Goal: Task Accomplishment & Management: Use online tool/utility

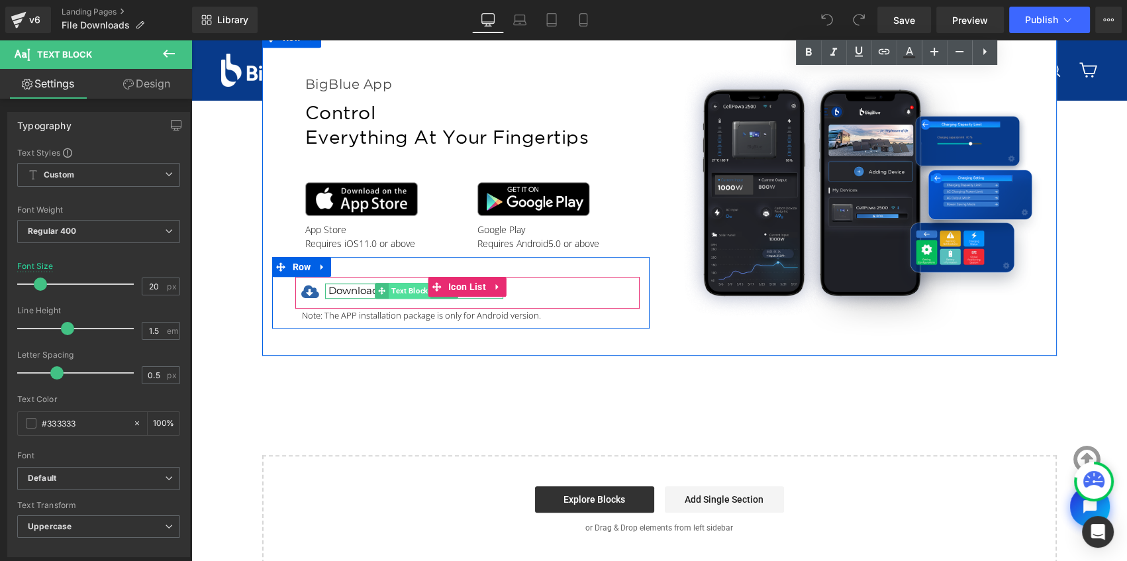
click at [398, 286] on span "Text Block" at bounding box center [410, 291] width 42 height 16
click at [330, 285] on div at bounding box center [414, 284] width 178 height 3
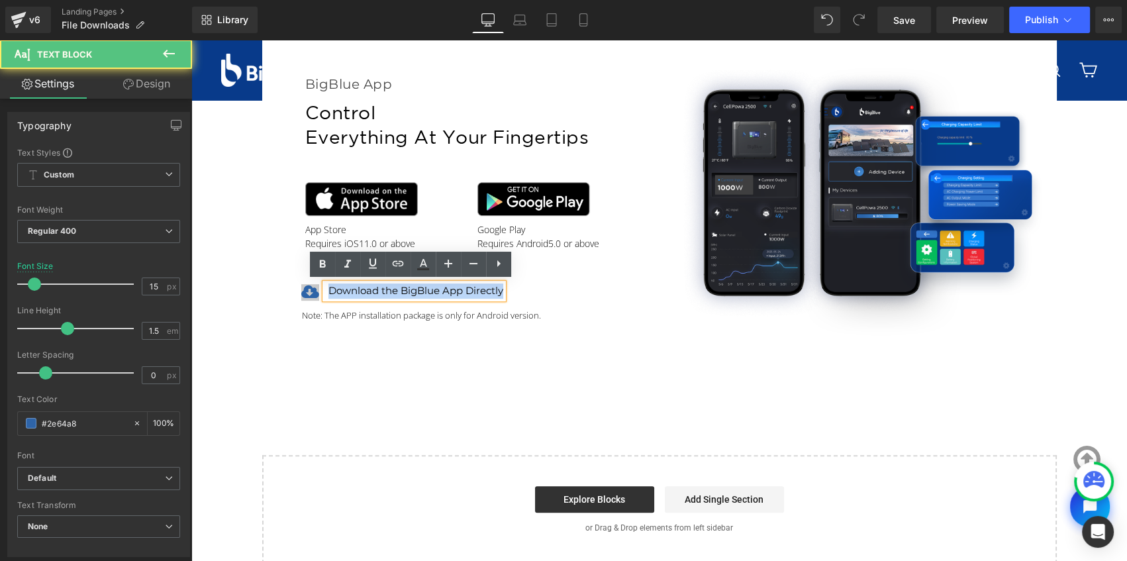
drag, startPoint x: 498, startPoint y: 291, endPoint x: 311, endPoint y: 293, distance: 187.3
click at [311, 293] on li "Icon Download the BigBlue App Directly Text Block" at bounding box center [399, 290] width 208 height 15
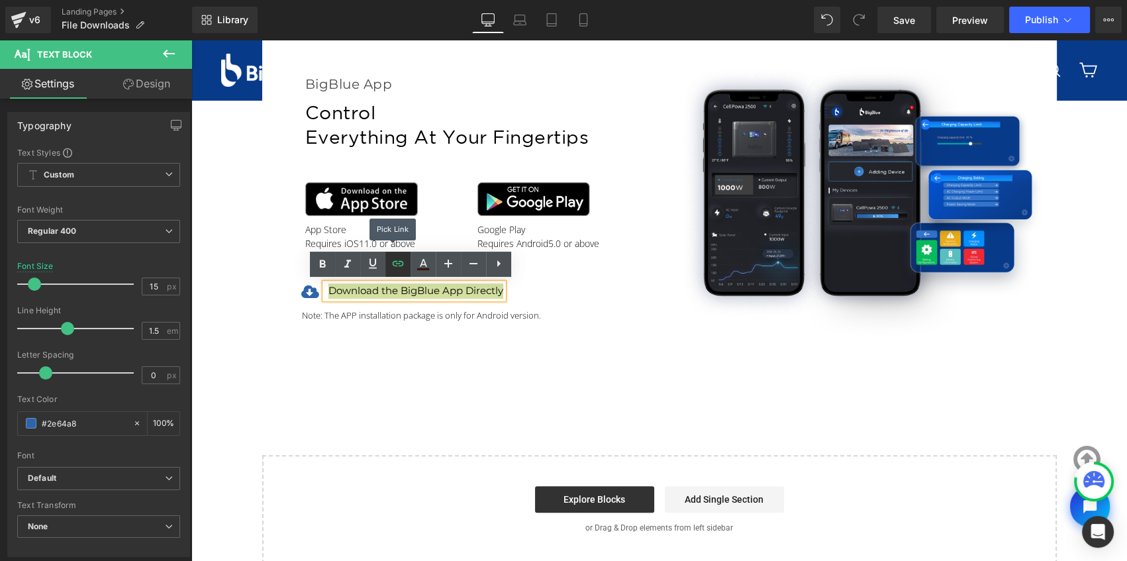
click at [397, 263] on icon at bounding box center [397, 263] width 11 height 5
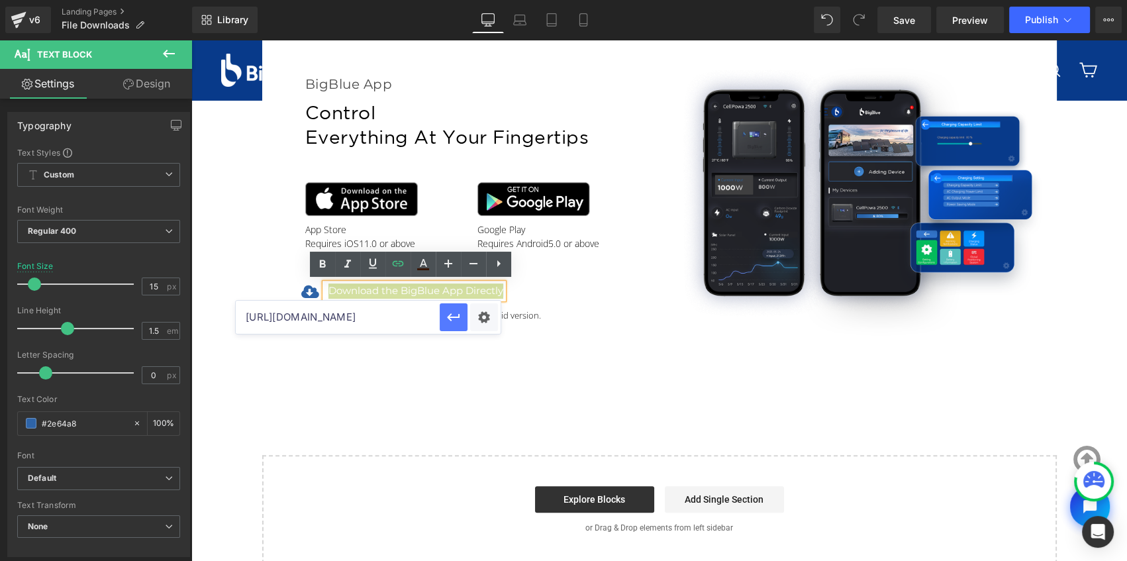
scroll to position [0, 384]
drag, startPoint x: 246, startPoint y: 316, endPoint x: 453, endPoint y: 320, distance: 207.2
click at [453, 320] on div "[URL][DOMAIN_NAME]" at bounding box center [368, 317] width 265 height 33
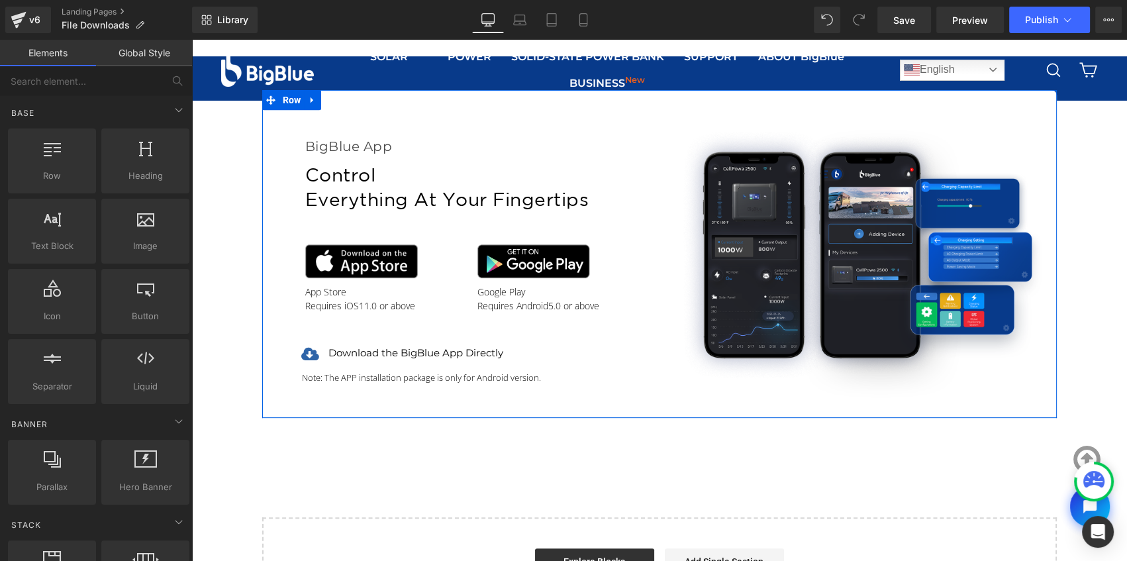
scroll to position [602, 0]
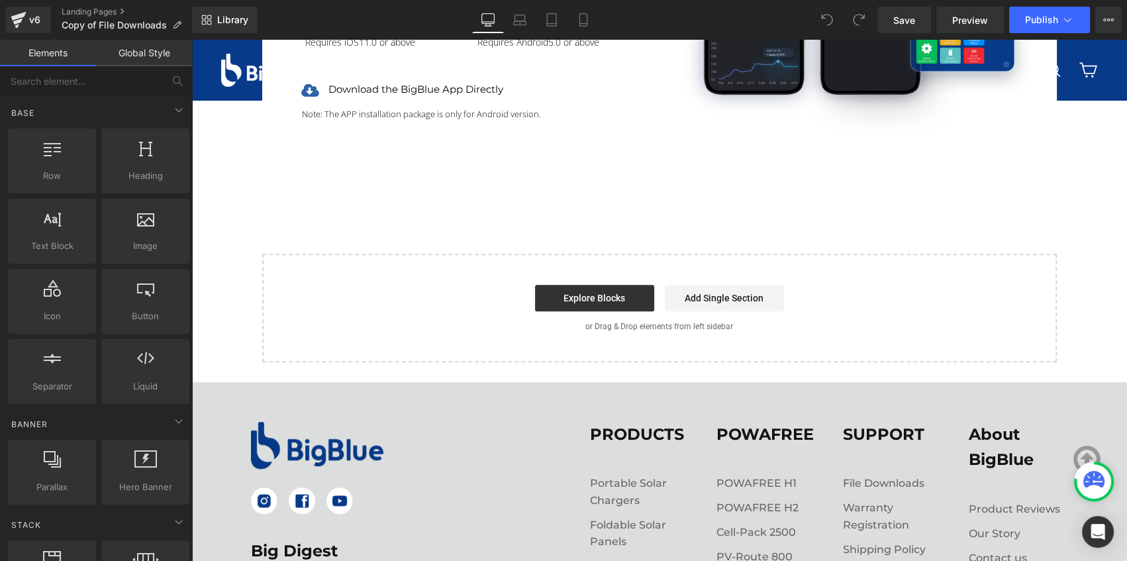
scroll to position [962, 0]
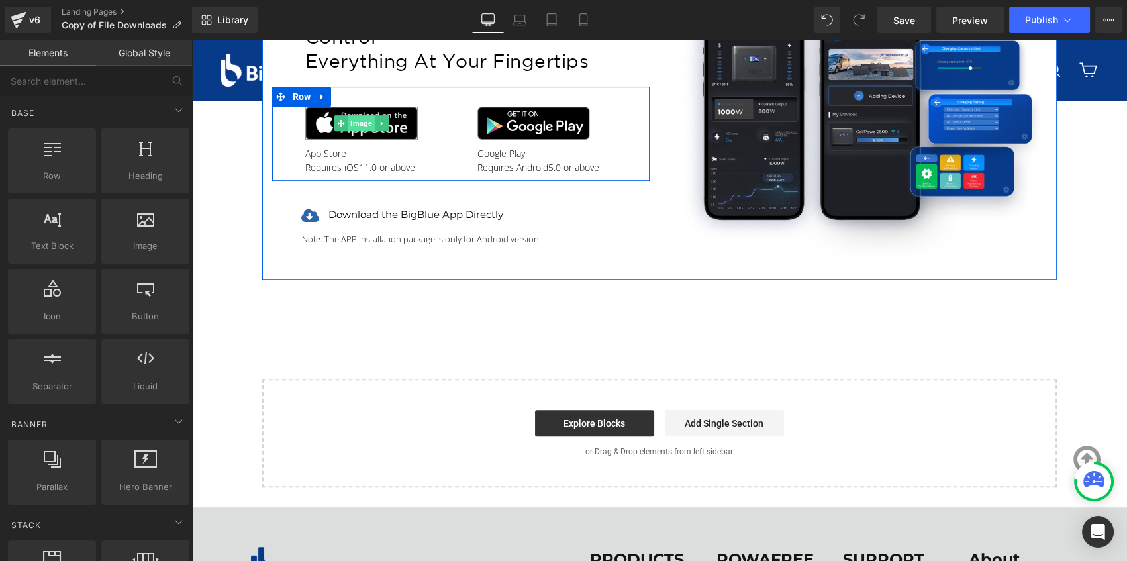
click at [360, 122] on span "Image" at bounding box center [361, 123] width 27 height 16
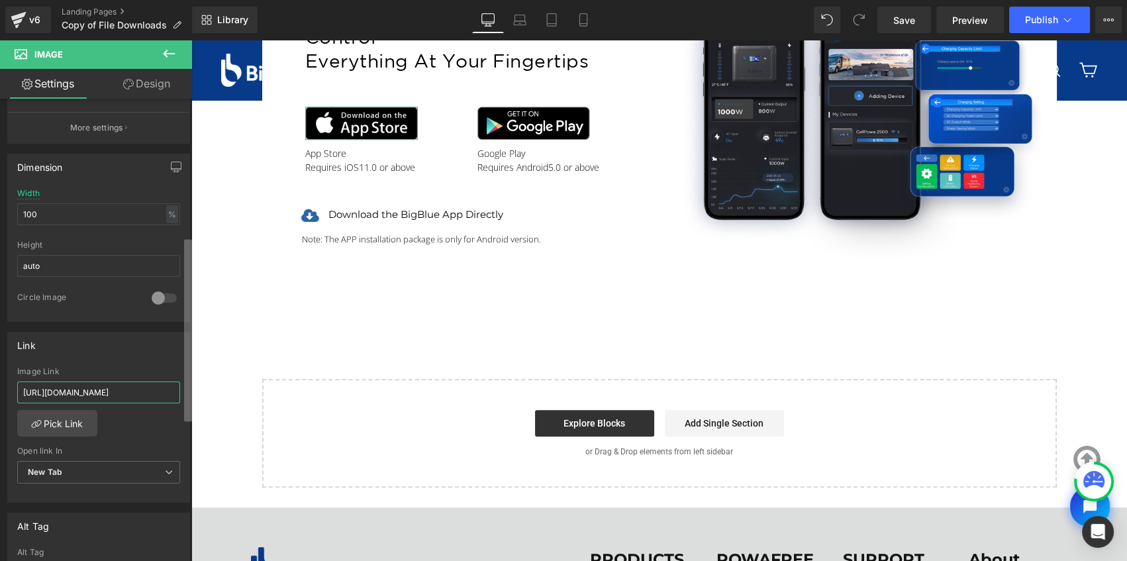
scroll to position [0, 83]
drag, startPoint x: 287, startPoint y: 430, endPoint x: 213, endPoint y: 389, distance: 84.2
click at [95, 344] on div "Link" at bounding box center [98, 344] width 181 height 25
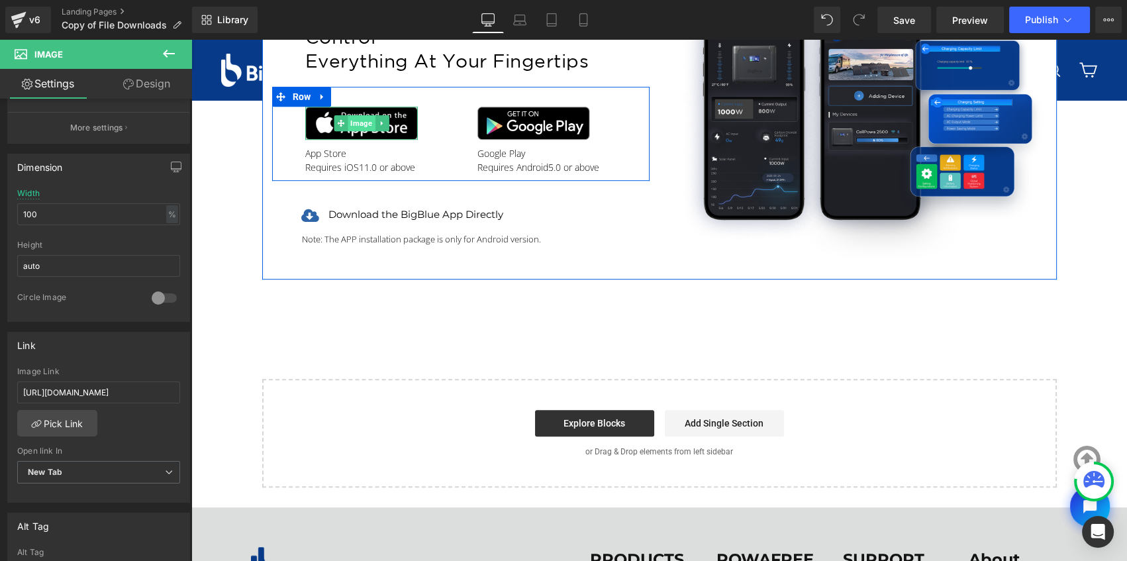
click at [352, 122] on span "Image" at bounding box center [361, 123] width 27 height 16
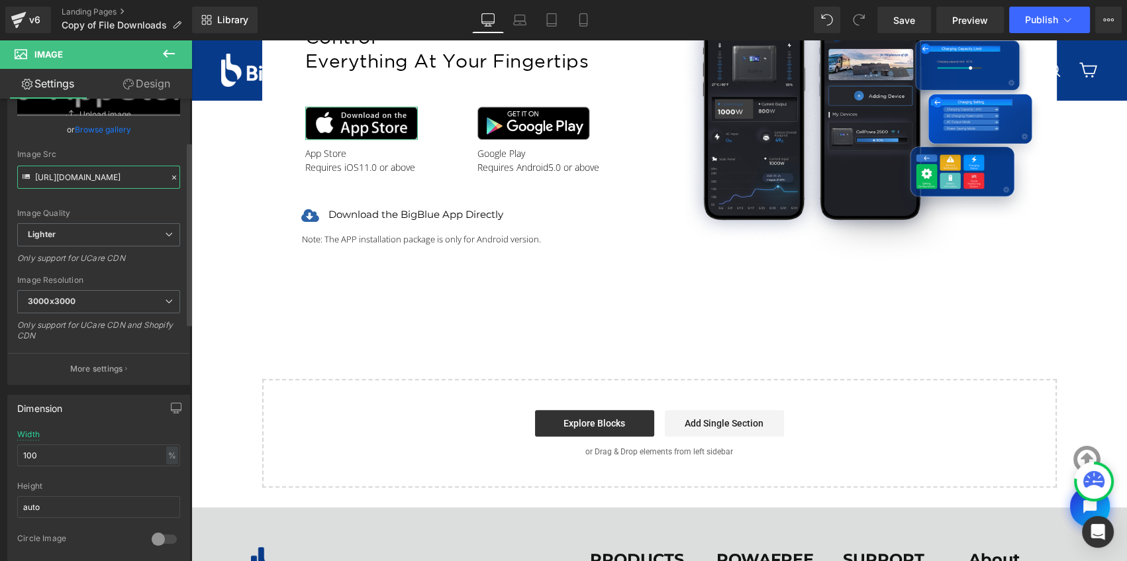
scroll to position [0, 420]
drag, startPoint x: 66, startPoint y: 181, endPoint x: 171, endPoint y: 176, distance: 105.4
click at [171, 176] on div "Image Src https://ucarecdn.com/25aa1258-1e6a-4f93-adb2-b089ed2bdca1/-/format/au…" at bounding box center [98, 169] width 163 height 39
click at [106, 199] on div "Image Quality Lighter Lightest Lighter Lighter Lightest Only support for UCare …" at bounding box center [98, 131] width 163 height 183
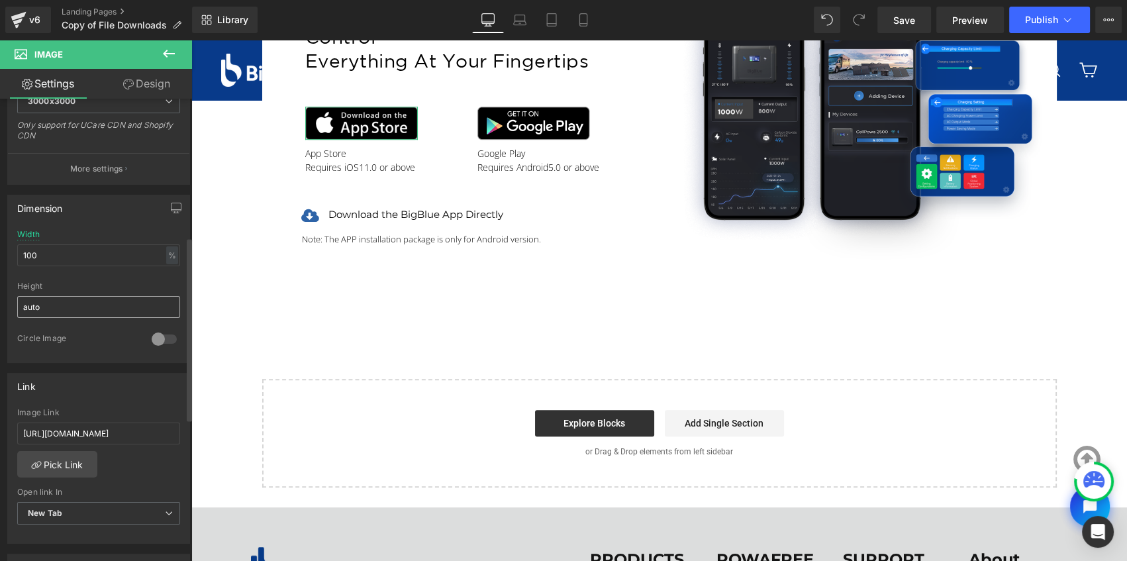
scroll to position [348, 0]
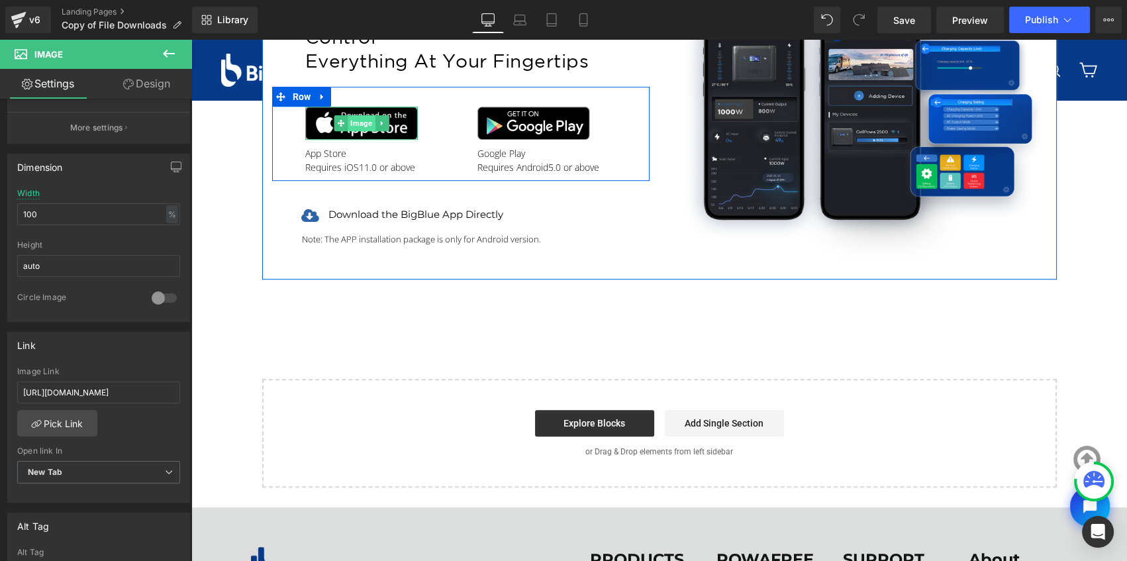
click at [357, 125] on span "Image" at bounding box center [361, 123] width 27 height 16
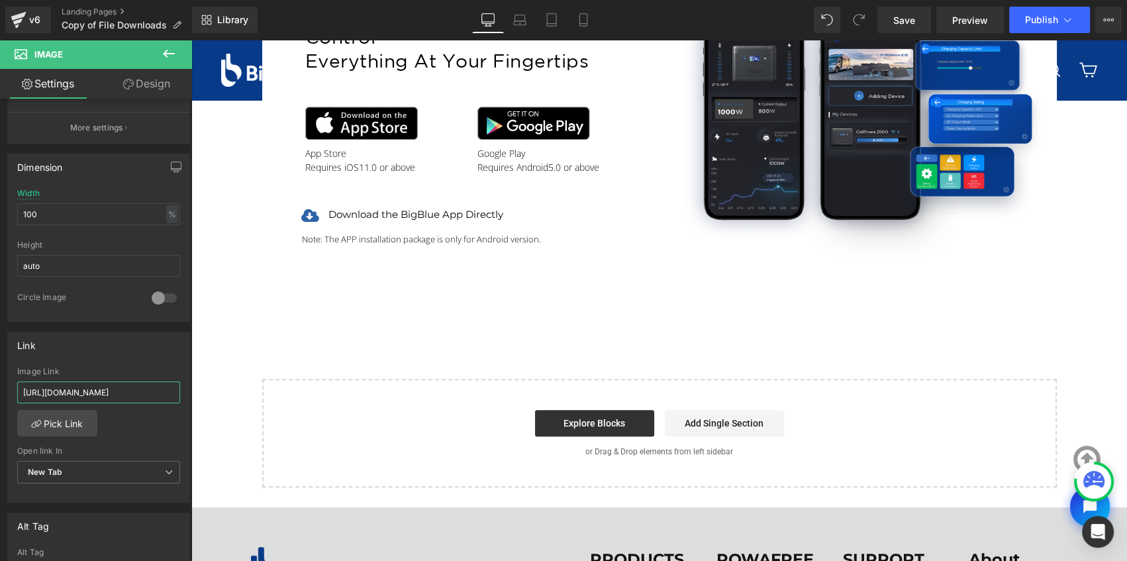
drag, startPoint x: 211, startPoint y: 430, endPoint x: 257, endPoint y: 387, distance: 63.7
paste input "powafree-solar-hub/id6743777711"
type input "https://apps.apple.com/us/app/powafree-solar-hub/id6743777711"
click at [105, 351] on div "Link" at bounding box center [98, 344] width 181 height 25
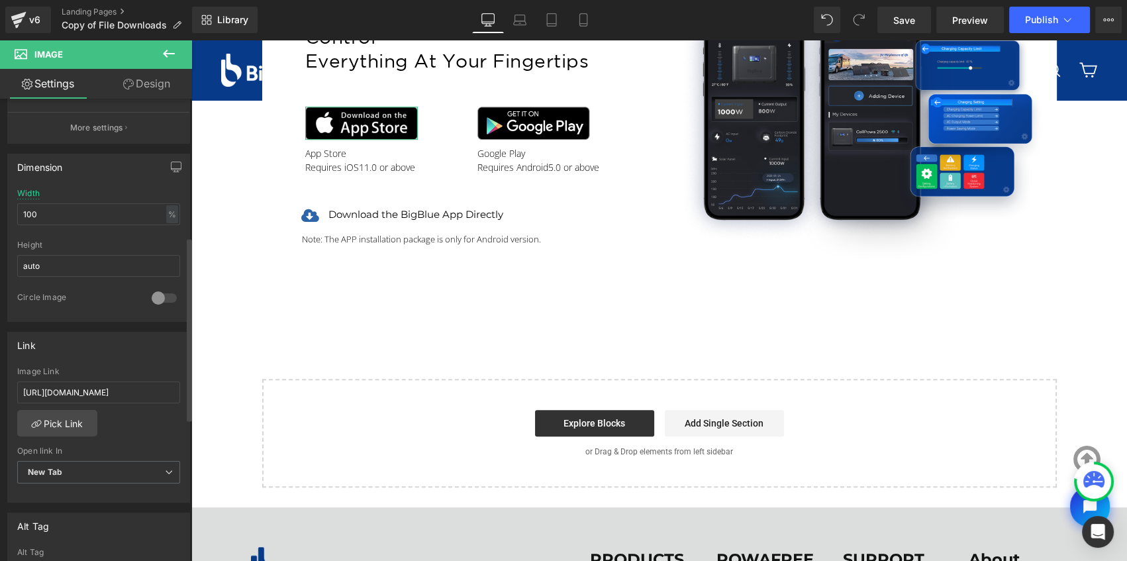
scroll to position [0, 0]
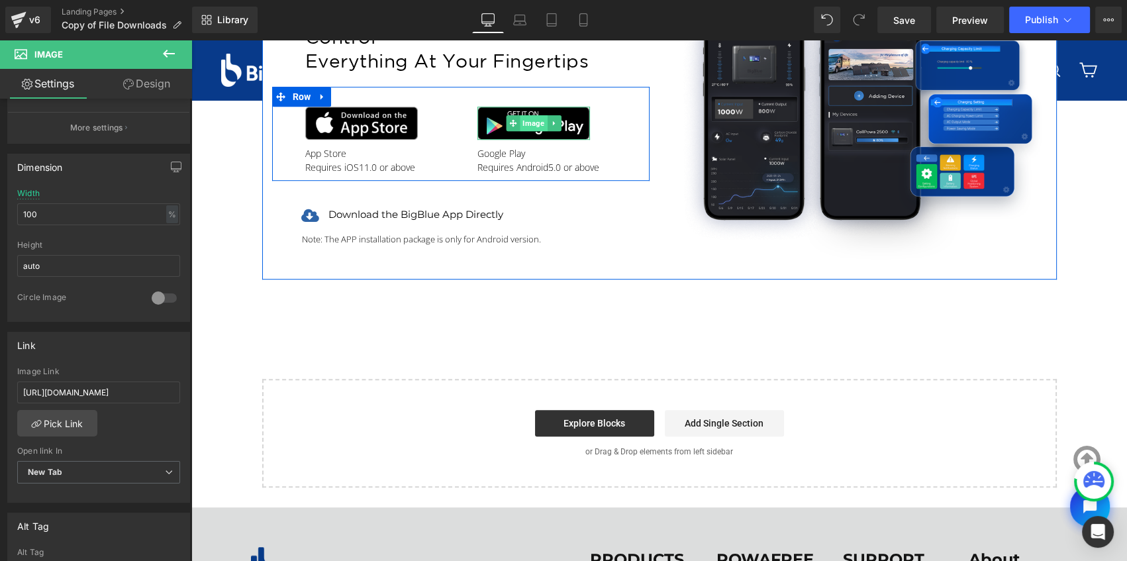
click at [530, 118] on span "Image" at bounding box center [533, 123] width 27 height 16
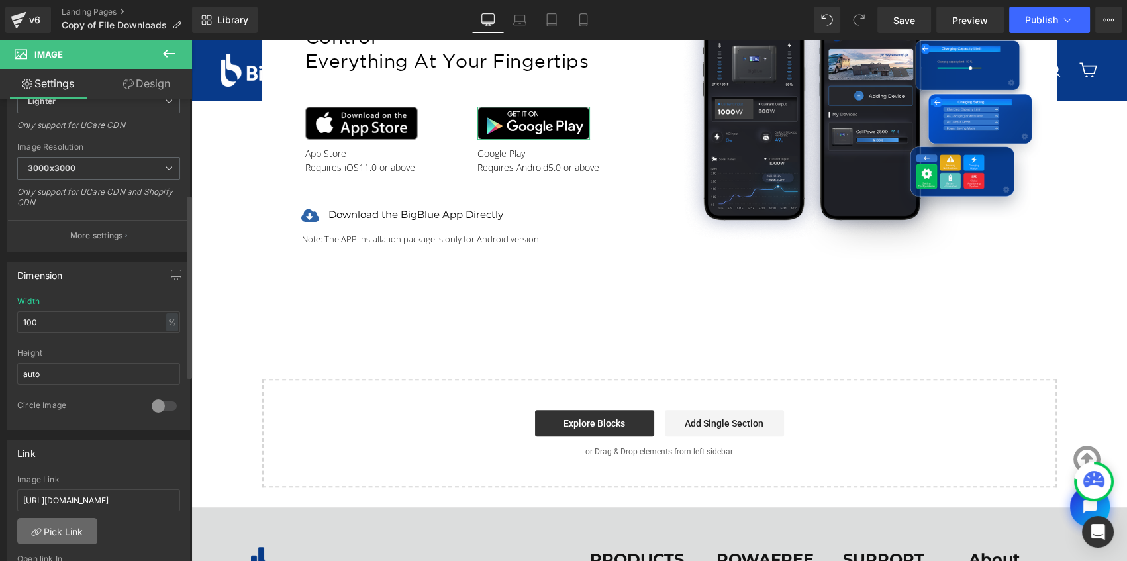
scroll to position [361, 0]
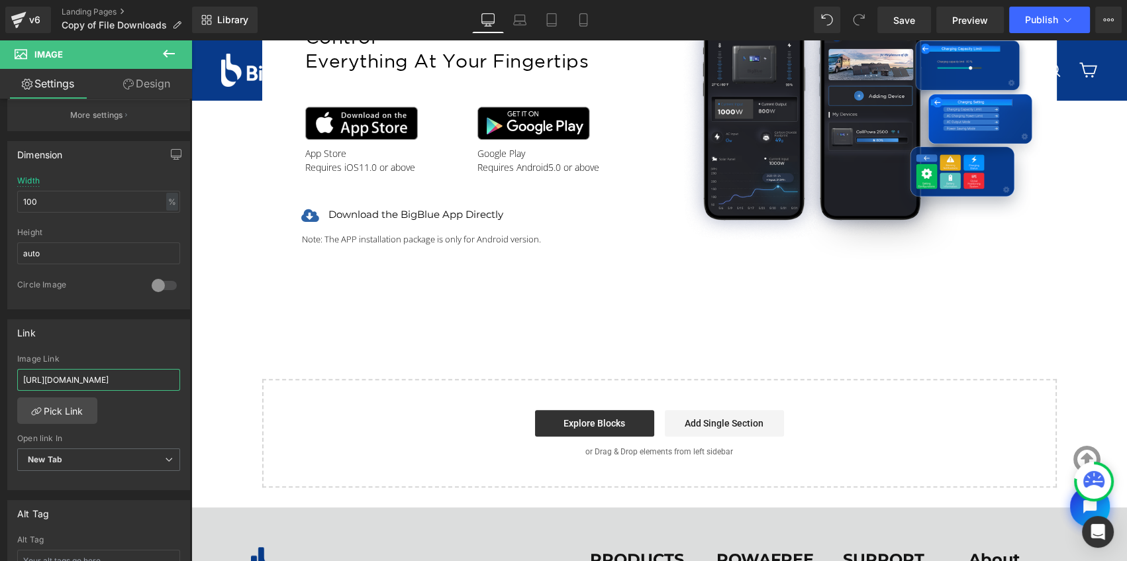
drag, startPoint x: 214, startPoint y: 413, endPoint x: 234, endPoint y: 377, distance: 41.5
paste input "hyst.yt.photovoltaic"
type input "https://play.google.com/store/apps/details?id=com.hyst.yt.photovoltaic"
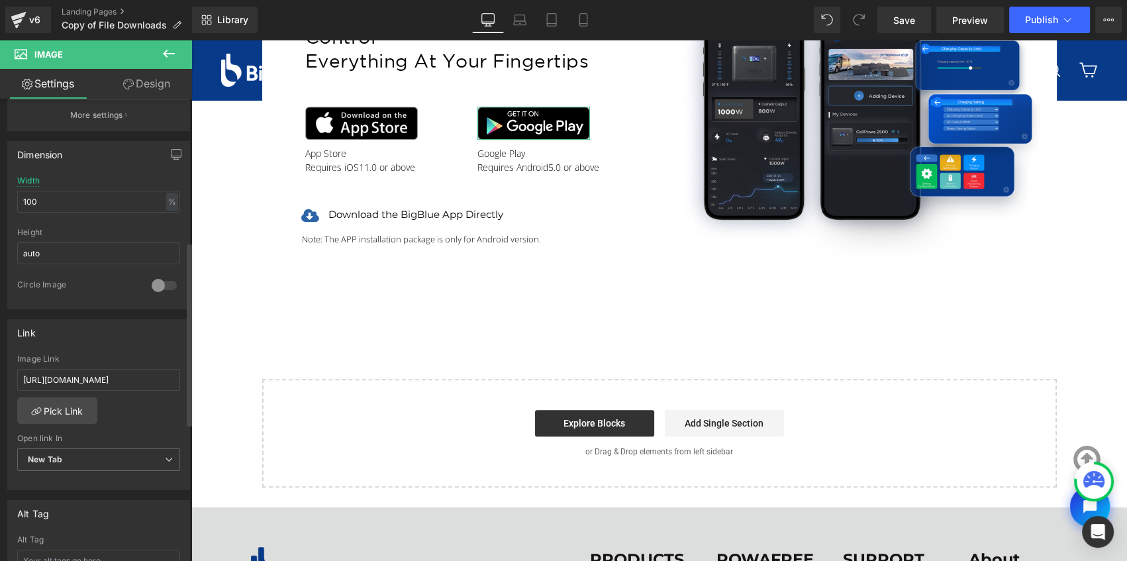
click at [107, 342] on div "Link" at bounding box center [98, 332] width 181 height 25
click at [906, 25] on span "Save" at bounding box center [904, 20] width 22 height 14
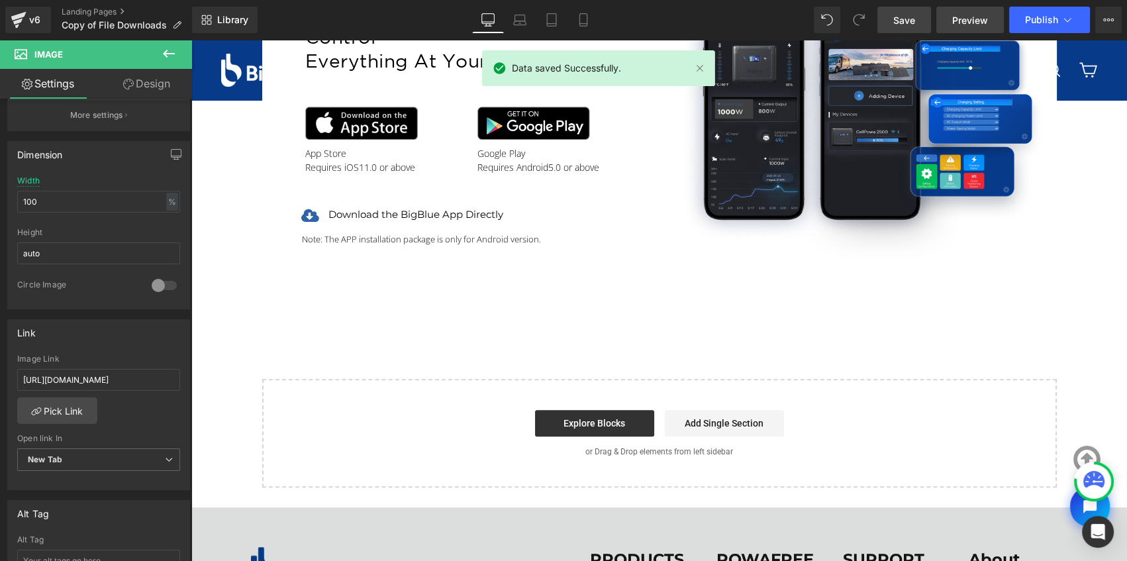
click at [971, 19] on span "Preview" at bounding box center [970, 20] width 36 height 14
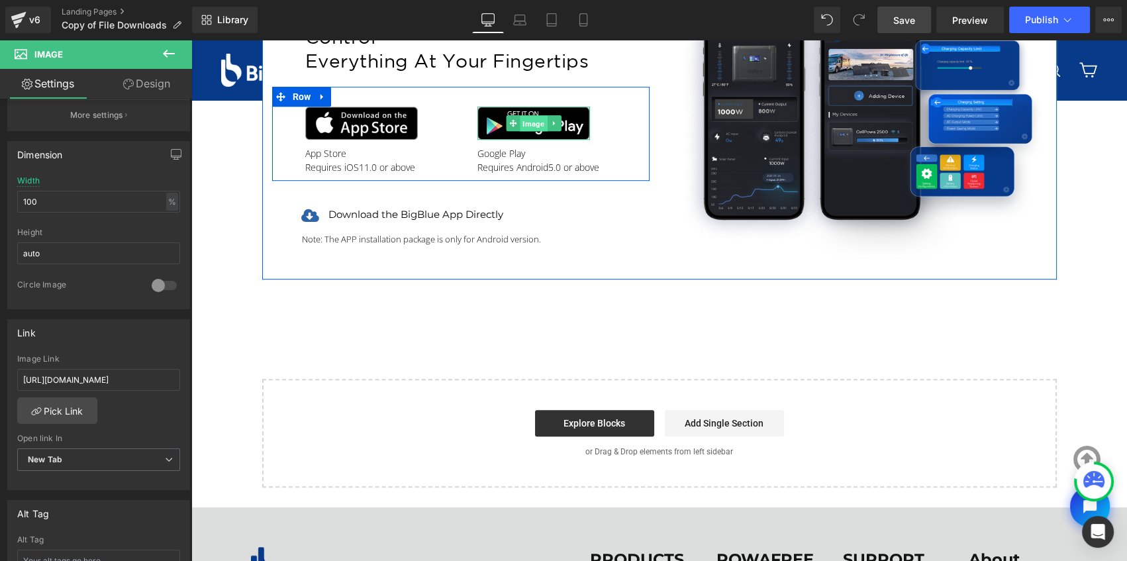
click at [524, 122] on span "Image" at bounding box center [533, 124] width 27 height 16
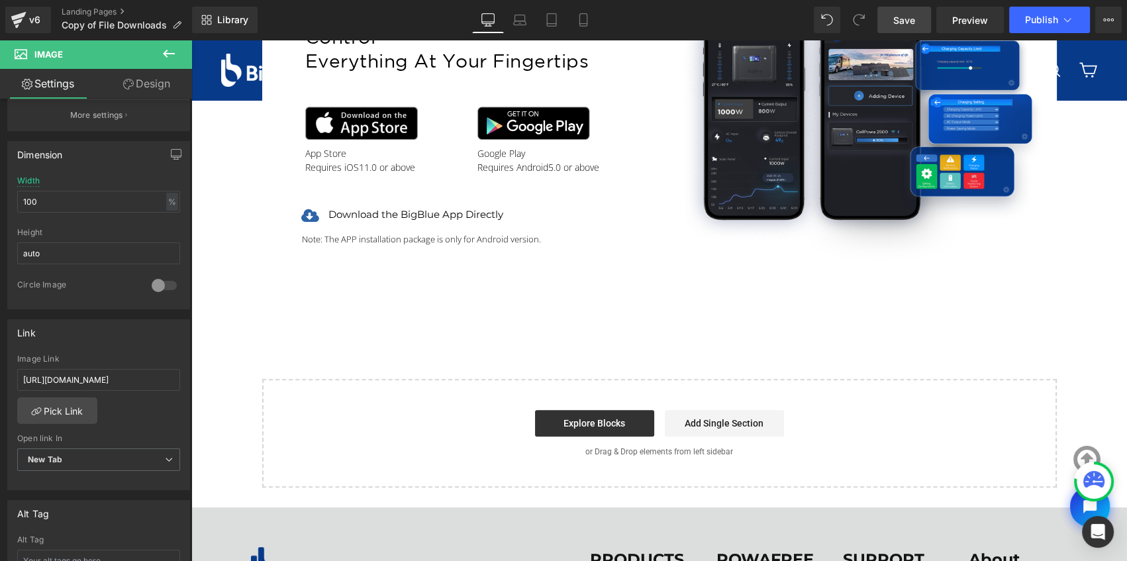
click at [388, 238] on h1 "Note: The APP installation package is only for Android version." at bounding box center [471, 239] width 338 height 14
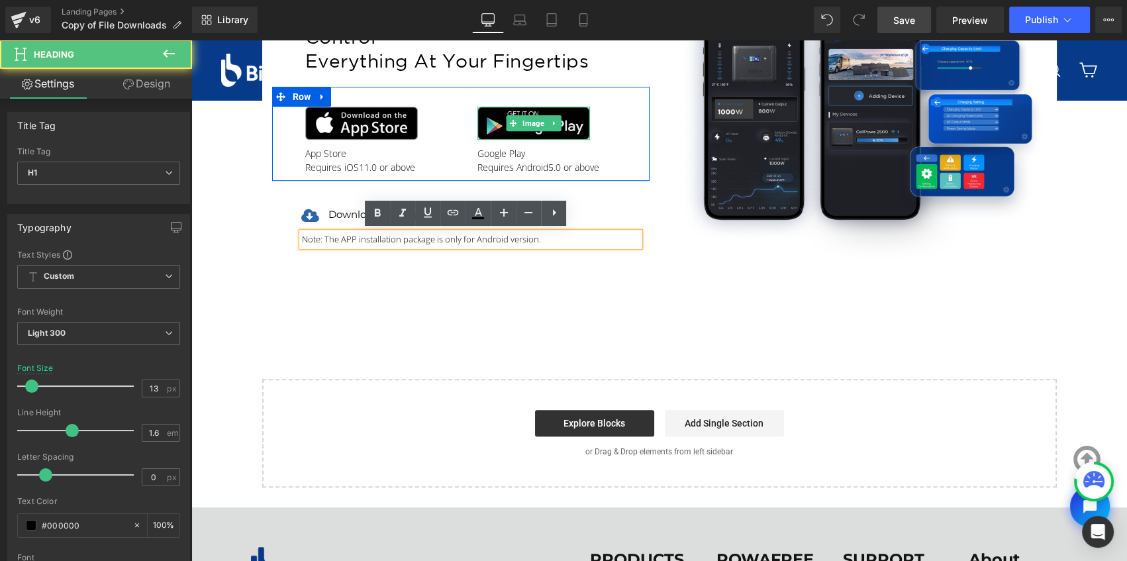
click at [497, 122] on img at bounding box center [533, 124] width 113 height 34
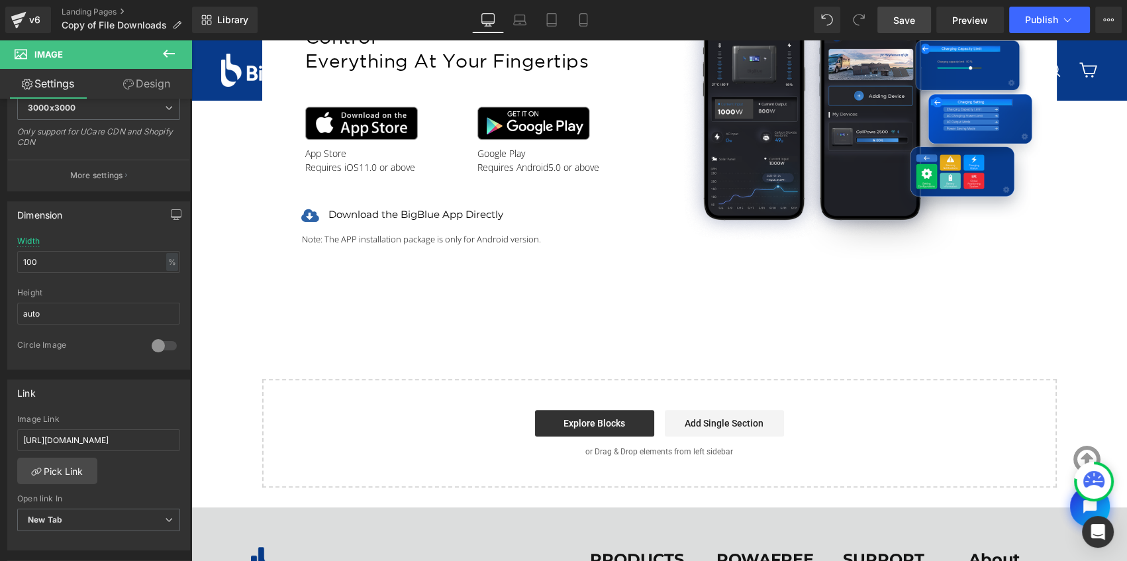
scroll to position [0, 122]
drag, startPoint x: 211, startPoint y: 480, endPoint x: 224, endPoint y: 437, distance: 45.2
click at [124, 402] on div "Link" at bounding box center [98, 392] width 181 height 25
click at [913, 23] on span "Save" at bounding box center [904, 20] width 22 height 14
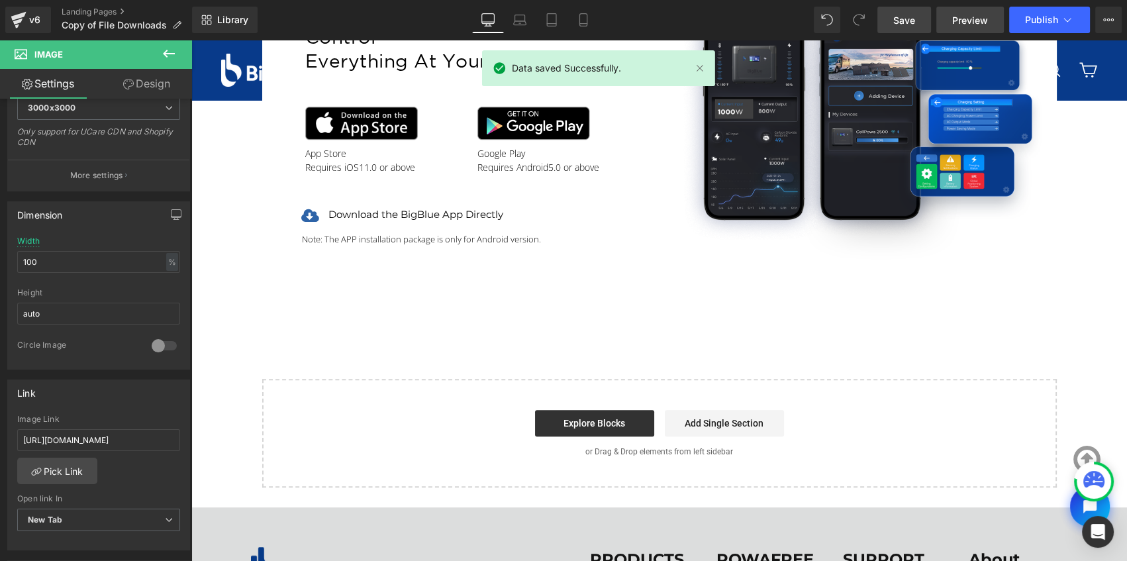
click at [970, 25] on span "Preview" at bounding box center [970, 20] width 36 height 14
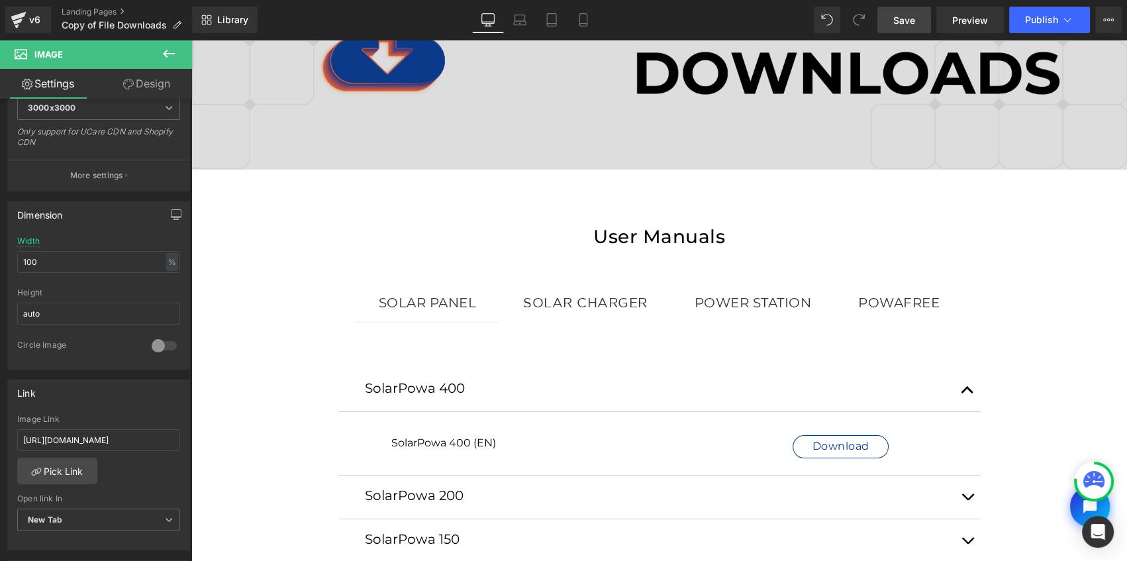
scroll to position [240, 0]
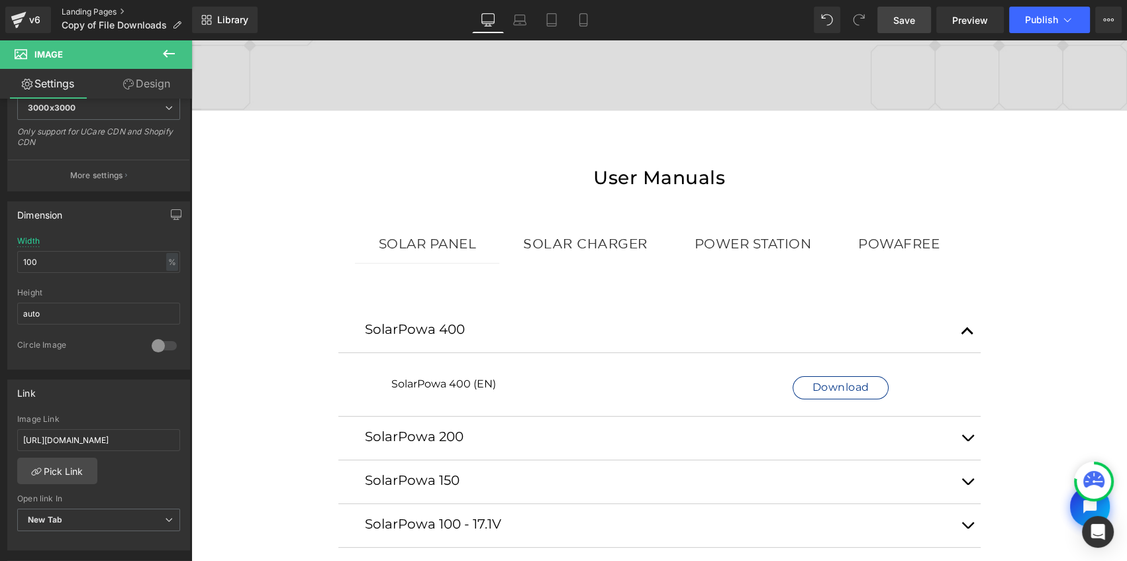
click at [103, 15] on link "Landing Pages" at bounding box center [127, 12] width 130 height 11
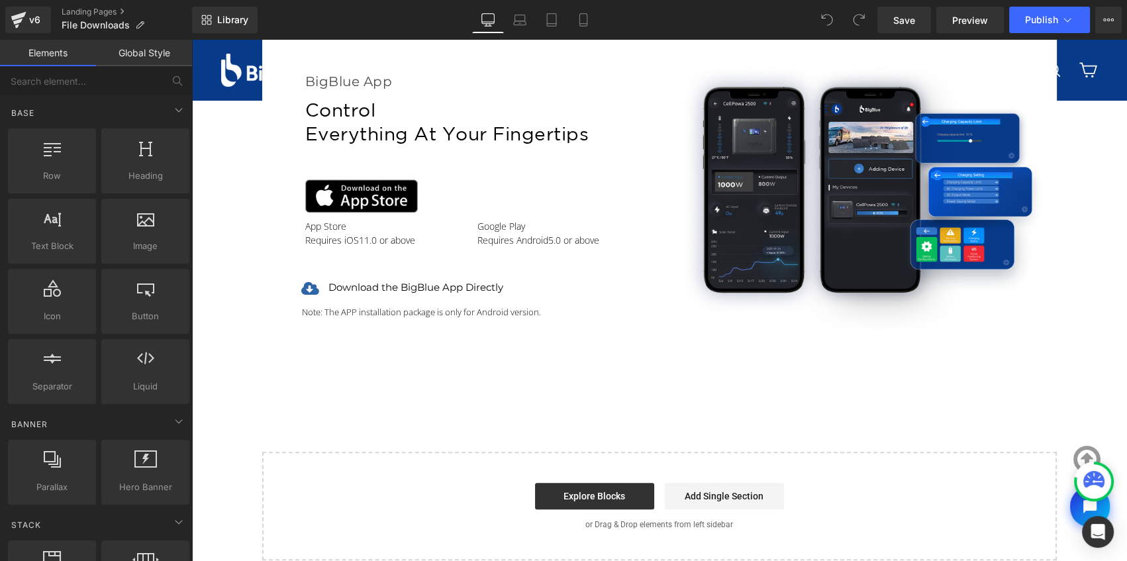
scroll to position [902, 0]
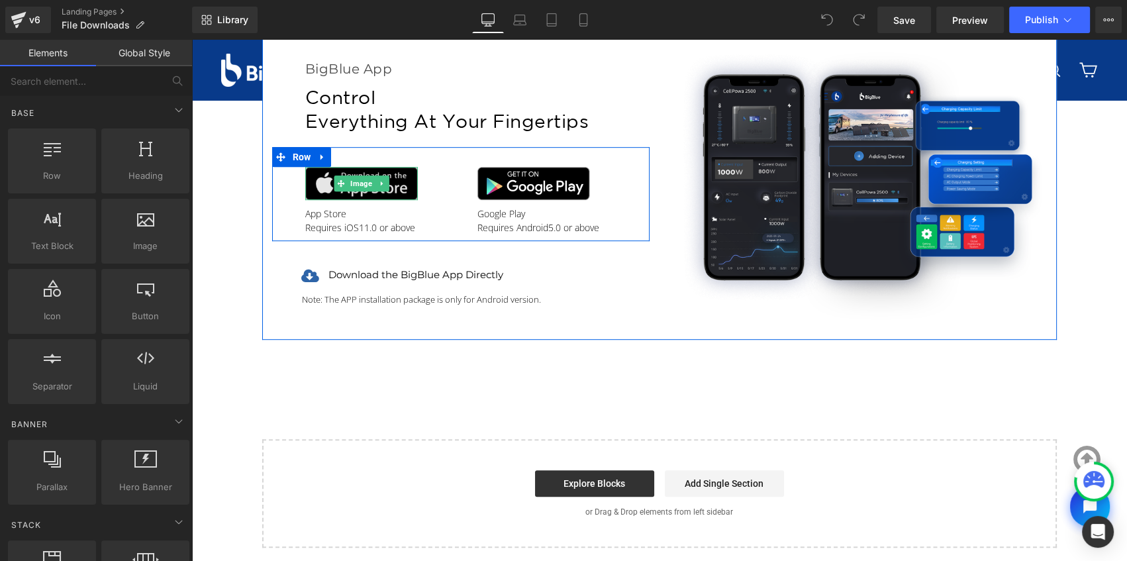
drag, startPoint x: 358, startPoint y: 185, endPoint x: 349, endPoint y: 191, distance: 11.4
click at [358, 185] on span "Image" at bounding box center [361, 183] width 27 height 16
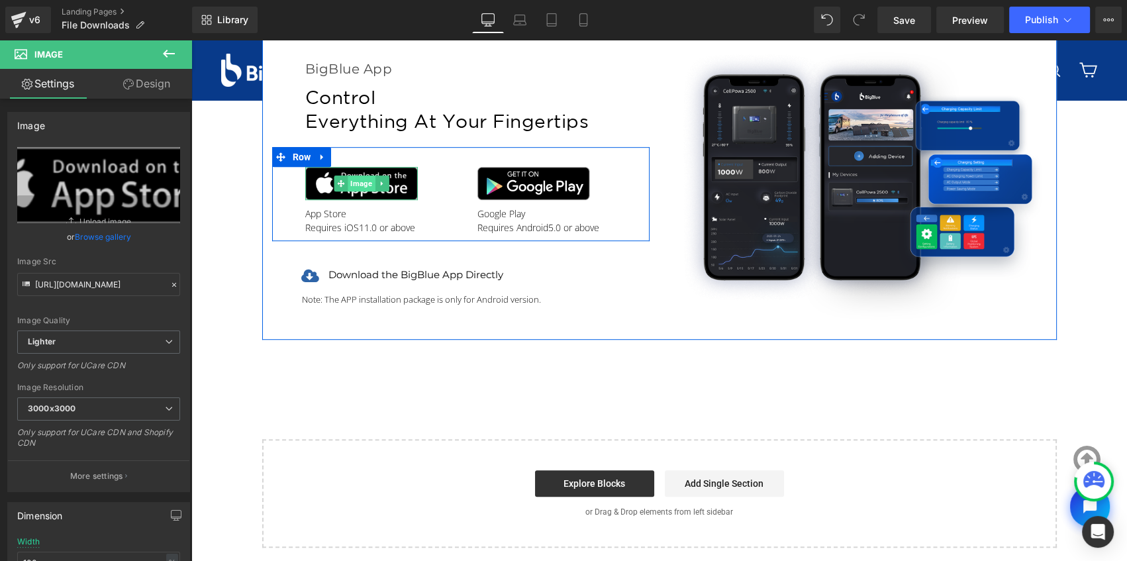
click at [355, 183] on span "Image" at bounding box center [361, 183] width 27 height 16
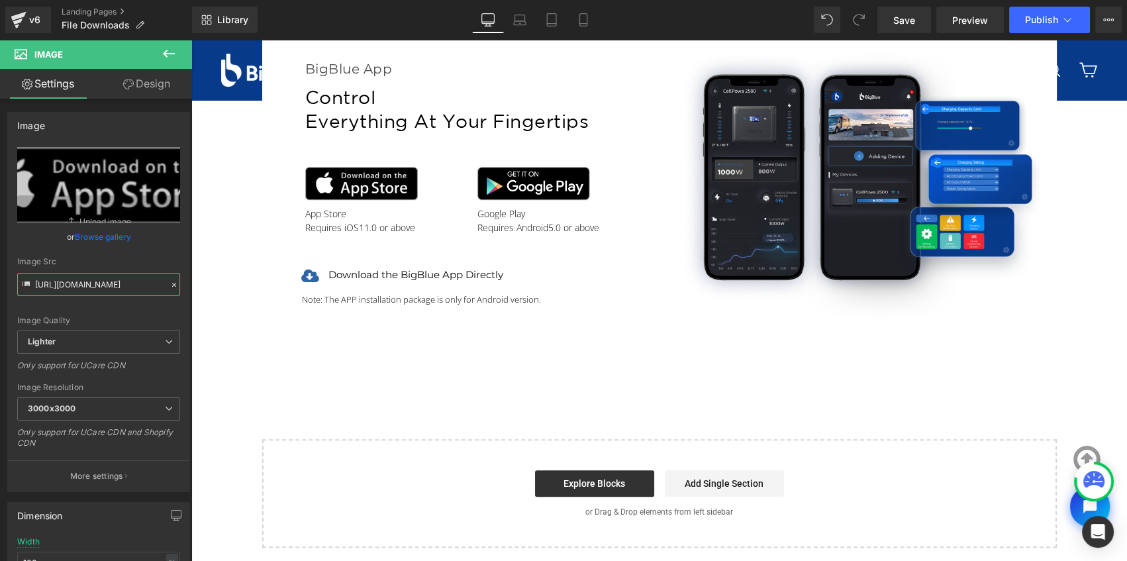
scroll to position [0, 420]
drag, startPoint x: 226, startPoint y: 322, endPoint x: 207, endPoint y: 289, distance: 38.6
click at [108, 254] on div "Image Quality Lighter Lightest Lighter Lighter Lightest Only support for UCare …" at bounding box center [98, 238] width 163 height 183
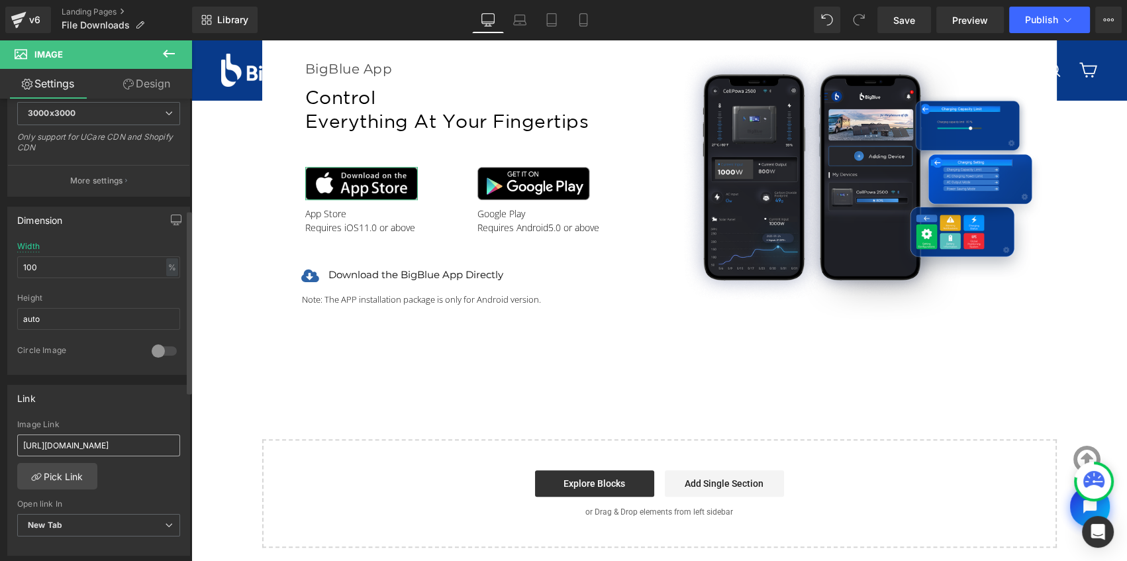
scroll to position [361, 0]
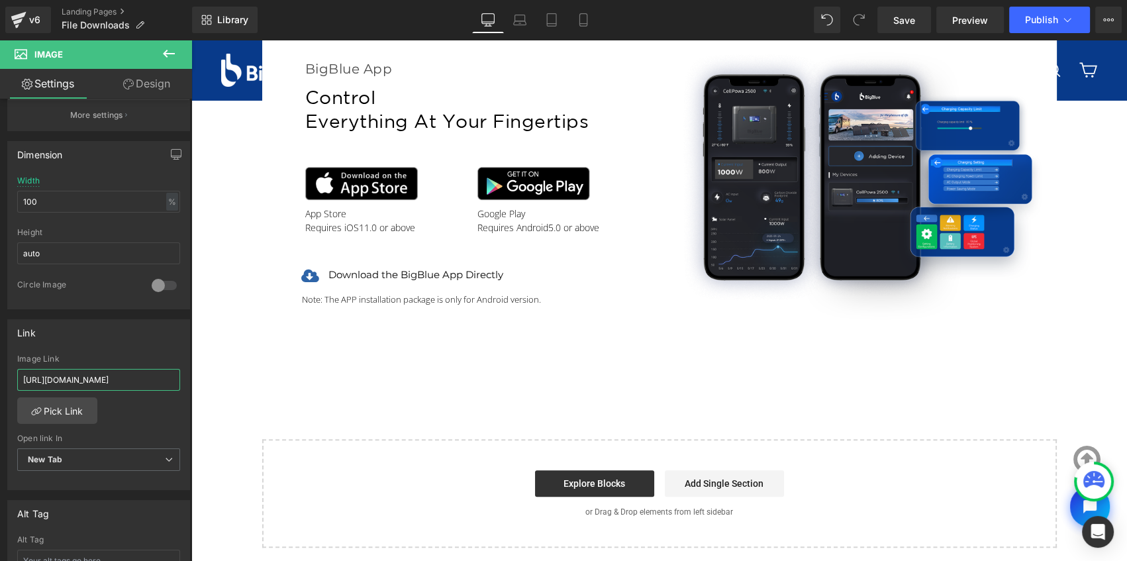
drag, startPoint x: 211, startPoint y: 415, endPoint x: 209, endPoint y: 382, distance: 33.2
paste input "powafree-solar-hub/id6743777711"
type input "https://apps.apple.com/us/app/powafree-solar-hub/id6743777711"
click at [105, 333] on div "Link" at bounding box center [98, 332] width 181 height 25
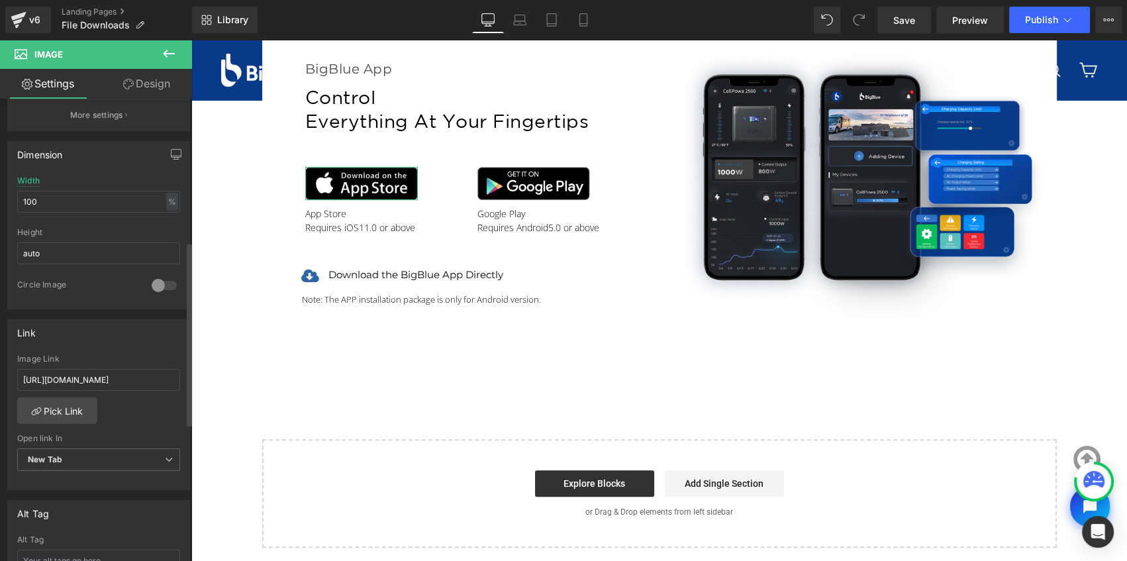
scroll to position [0, 0]
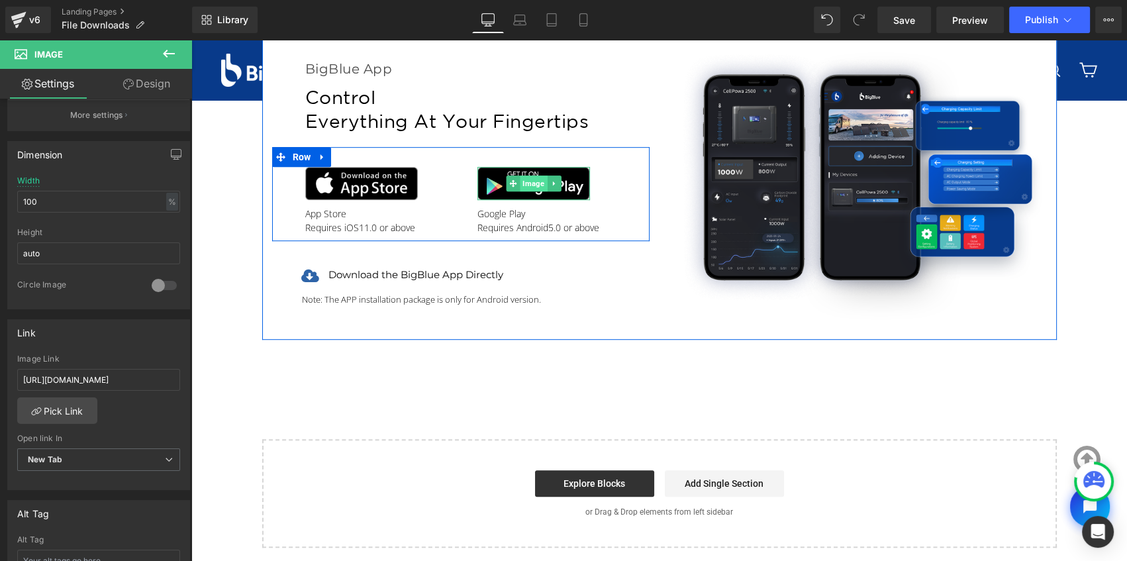
click at [526, 185] on span "Image" at bounding box center [533, 183] width 27 height 16
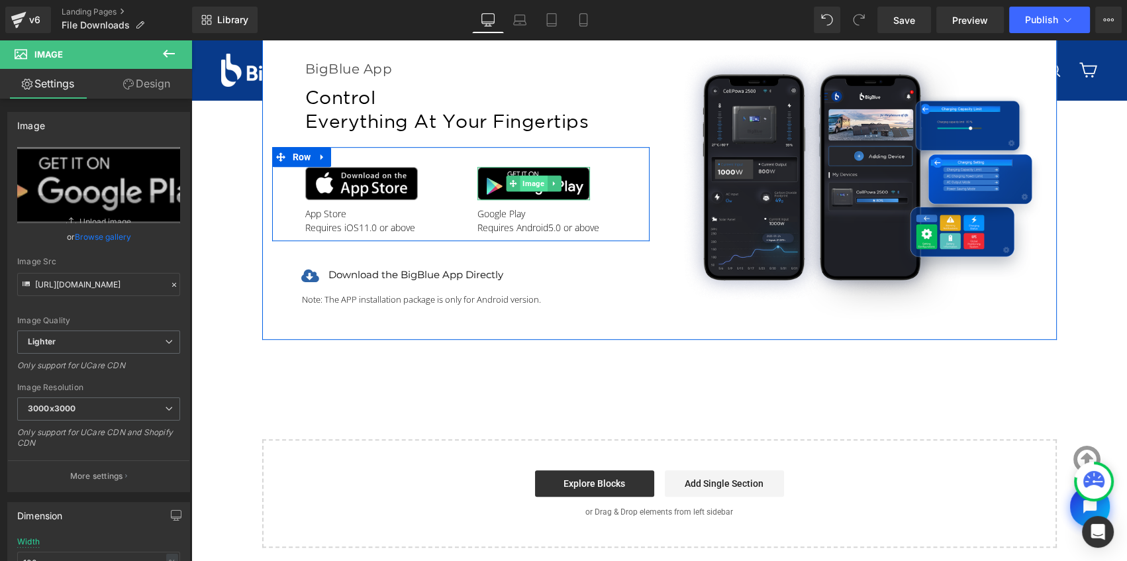
click at [528, 183] on span "Image" at bounding box center [533, 183] width 27 height 16
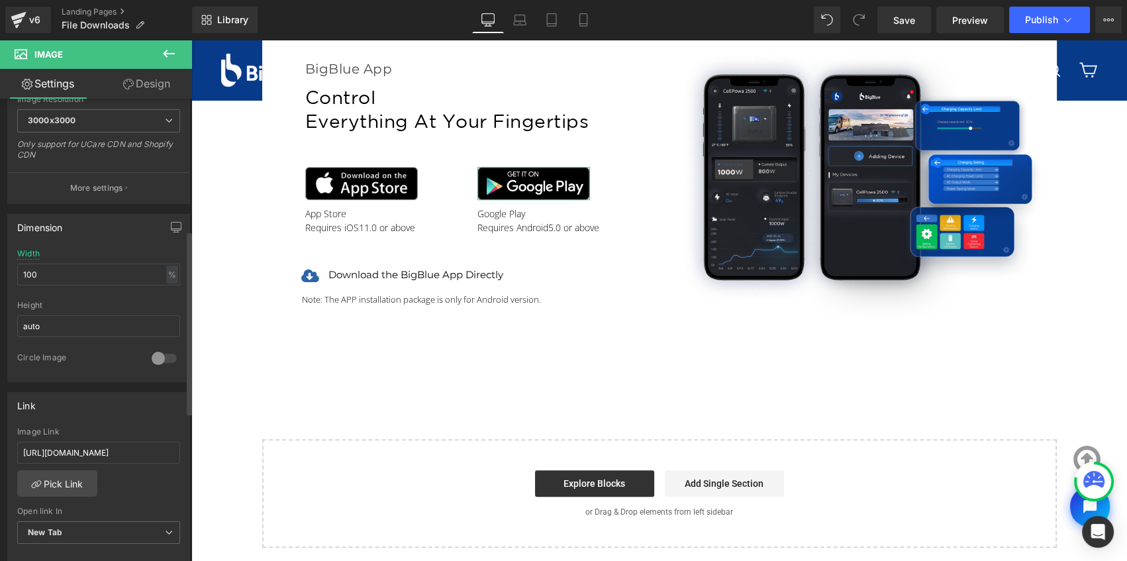
scroll to position [361, 0]
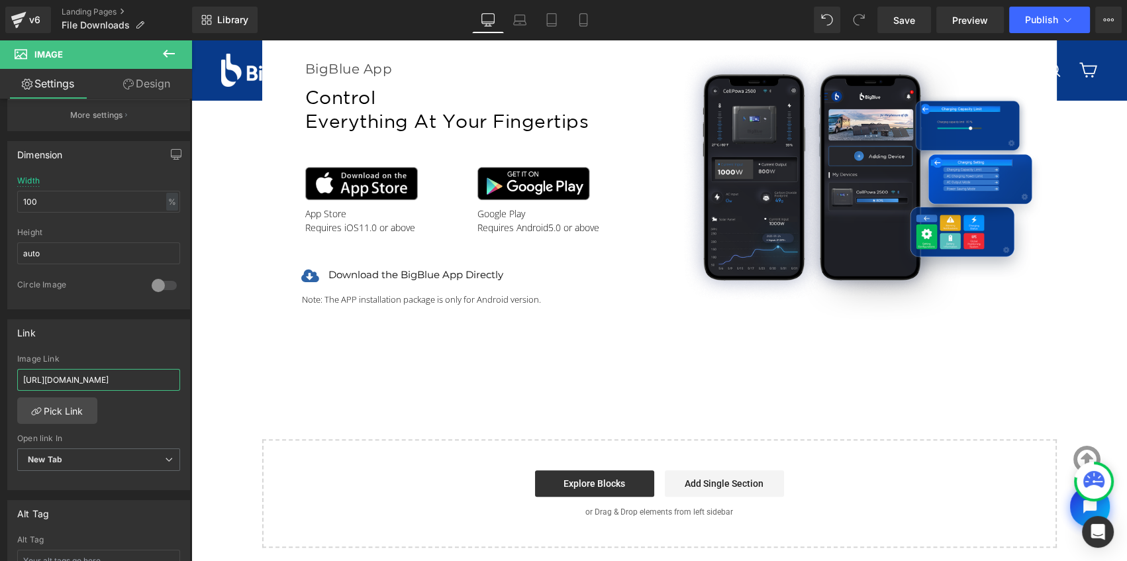
drag, startPoint x: 214, startPoint y: 417, endPoint x: 201, endPoint y: 373, distance: 45.8
paste input "hyst.yt.photovoltaic"
type input "https://play.google.com/store/apps/details?id=com.hyst.yt.photovoltaic"
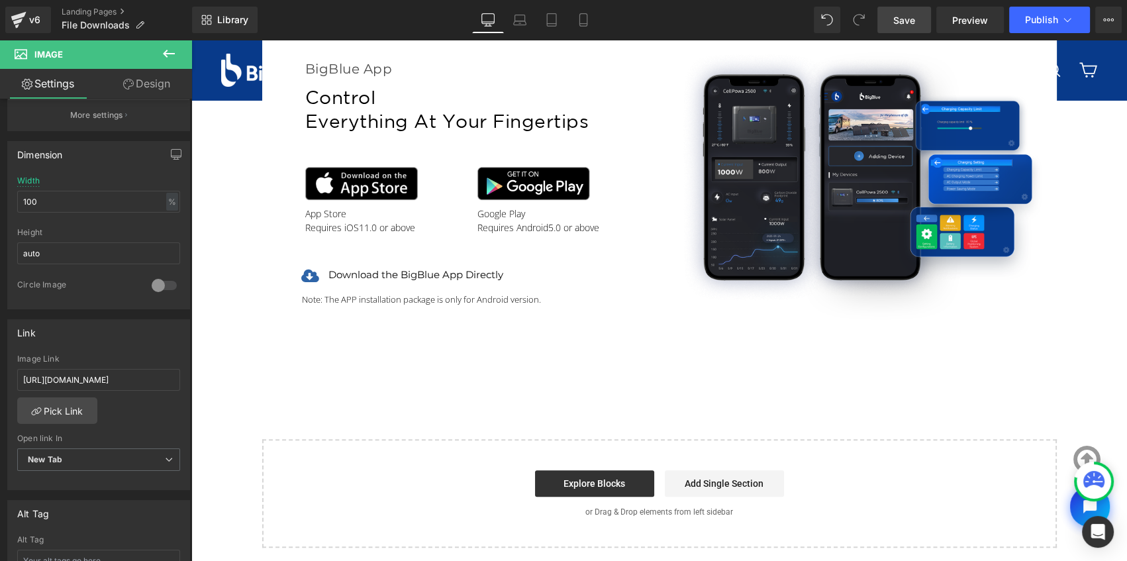
click at [913, 20] on span "Save" at bounding box center [904, 20] width 22 height 14
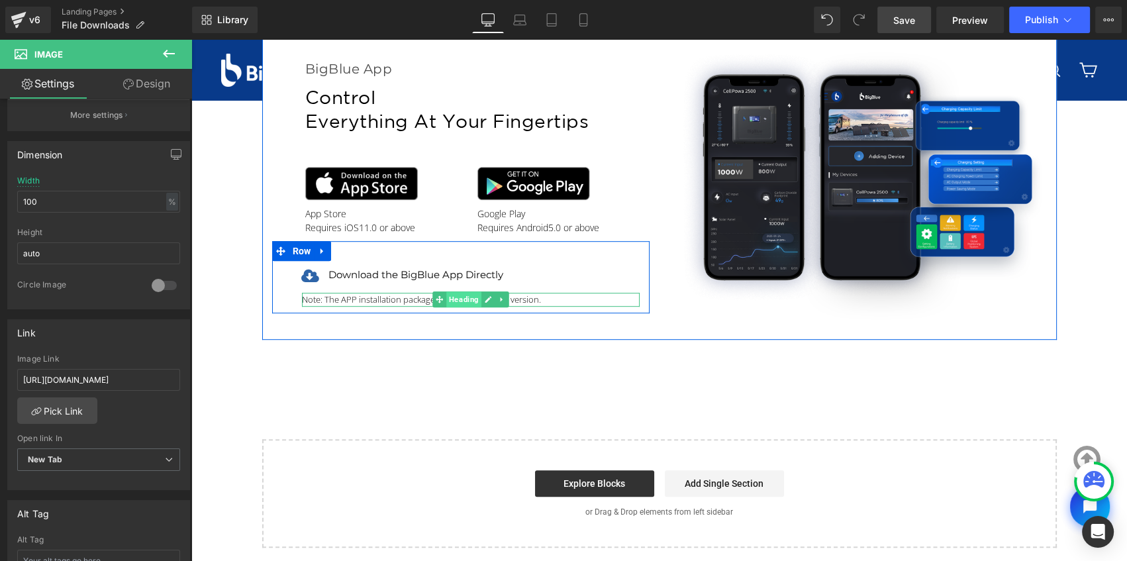
click at [452, 299] on span "Heading" at bounding box center [463, 299] width 35 height 16
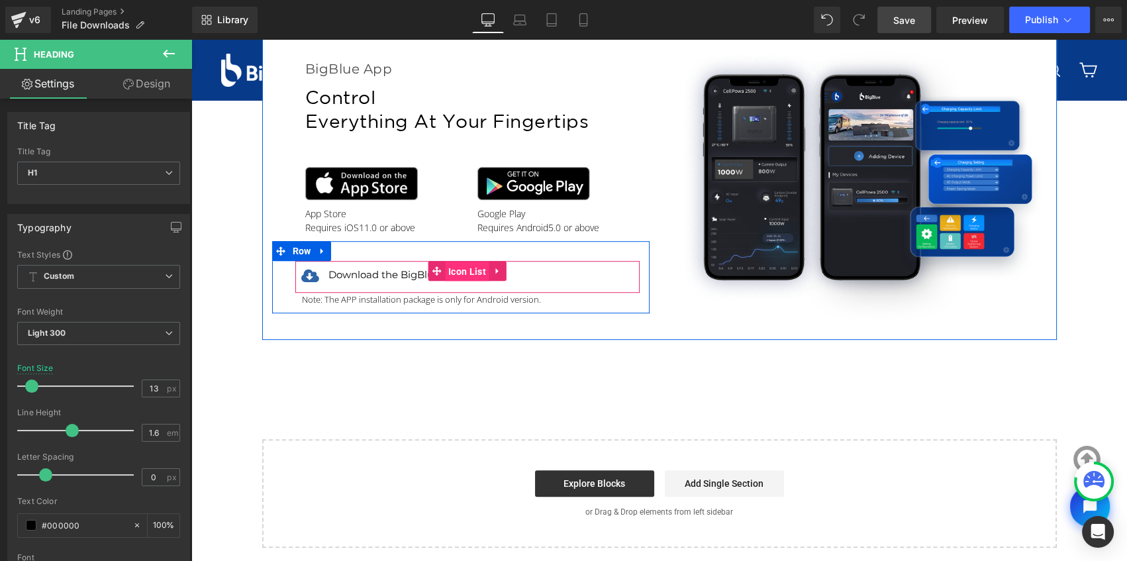
click at [449, 271] on span "Icon List" at bounding box center [467, 271] width 44 height 20
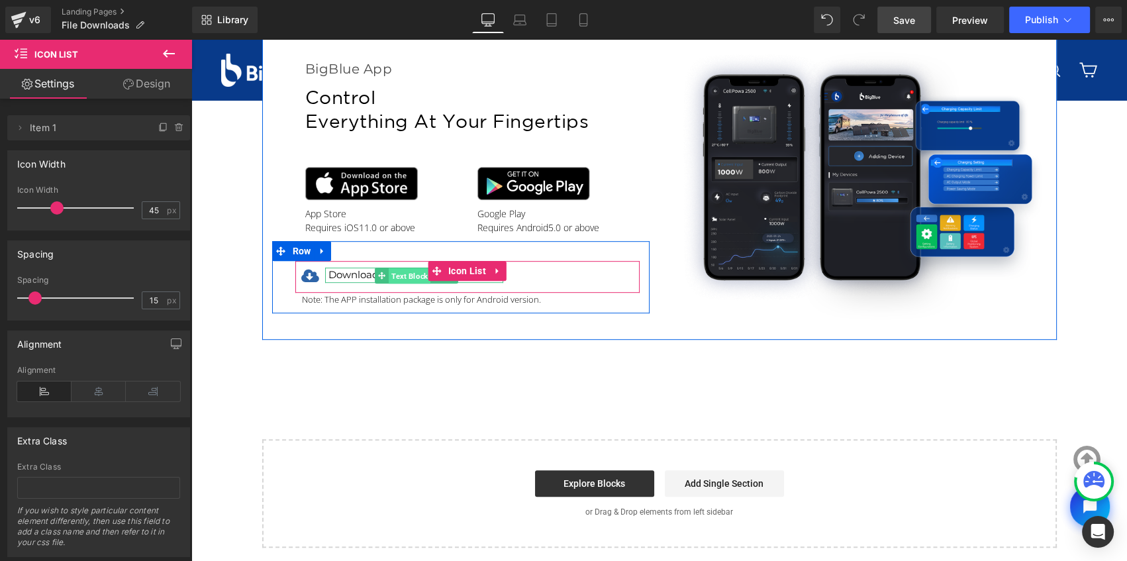
click at [393, 279] on span "Text Block" at bounding box center [410, 275] width 42 height 16
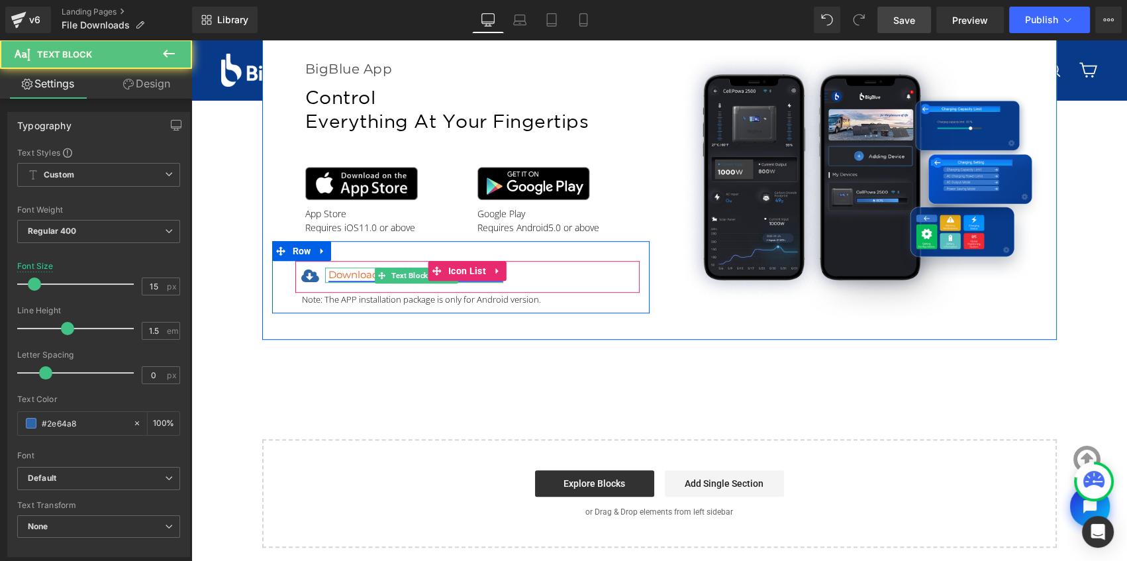
click at [363, 275] on link "Download the BigBlue App Directly" at bounding box center [415, 274] width 175 height 13
click at [325, 271] on div at bounding box center [326, 274] width 3 height 15
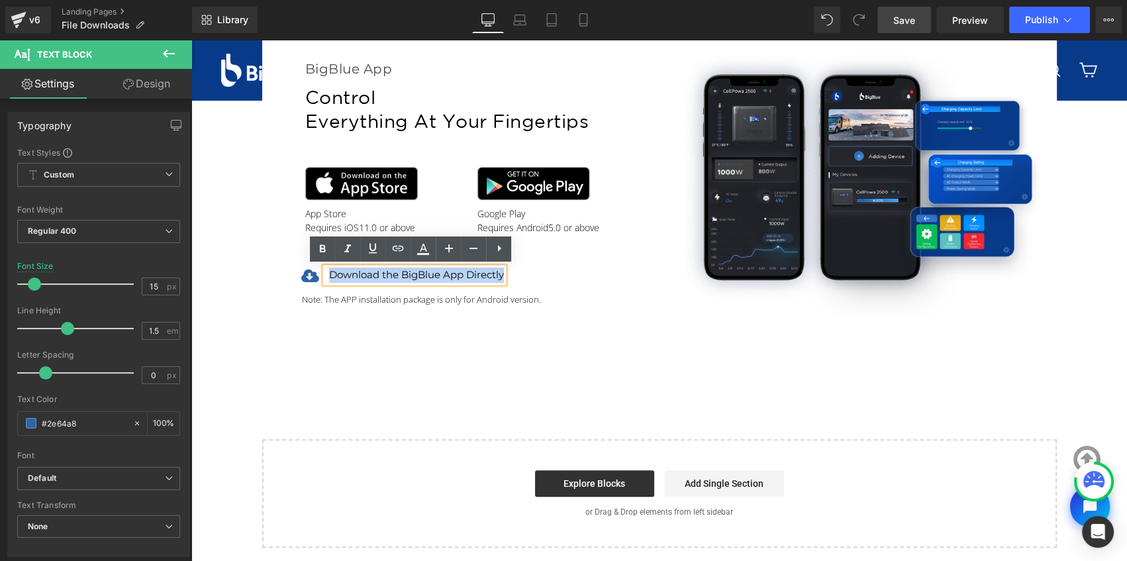
drag, startPoint x: 325, startPoint y: 274, endPoint x: 509, endPoint y: 273, distance: 184.0
click at [509, 273] on div "Icon Download the BigBlue App Directly Text Block" at bounding box center [467, 279] width 344 height 25
click at [400, 251] on icon at bounding box center [398, 248] width 16 height 16
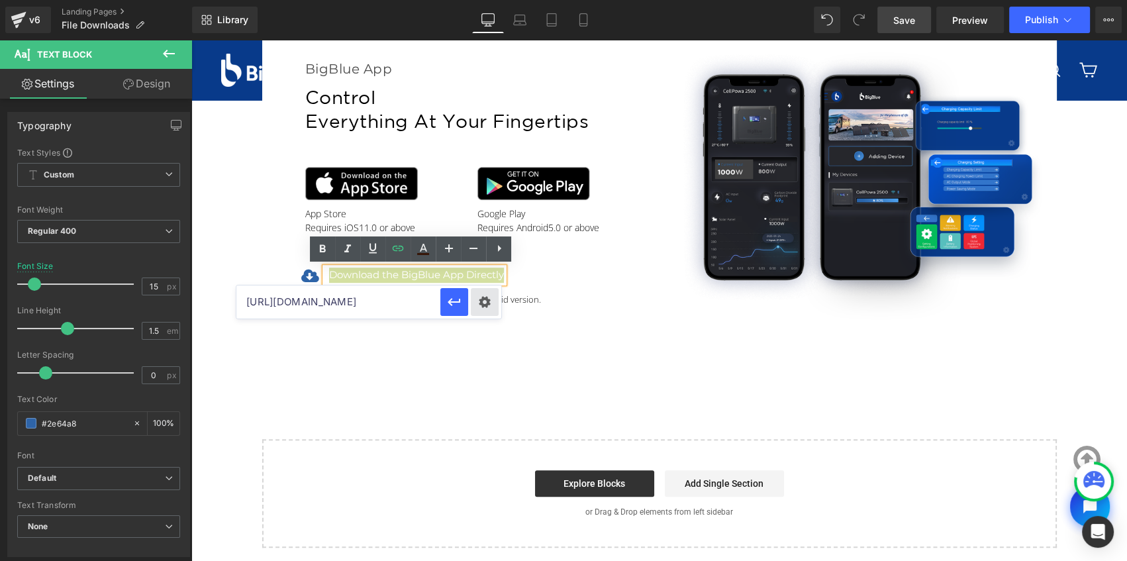
scroll to position [0, 384]
drag, startPoint x: 437, startPoint y: 345, endPoint x: 507, endPoint y: 304, distance: 81.0
paste input "drive.google.com/file/d/1R9M3cAv5y1qfJiMCquUMeFnaW3Y1Any2/view?usp=sharing"
type input "https://drive.google.com/file/d/1R9M3cAv5y1qfJiMCquUMeFnaW3Y1Any2/view?usp=shar…"
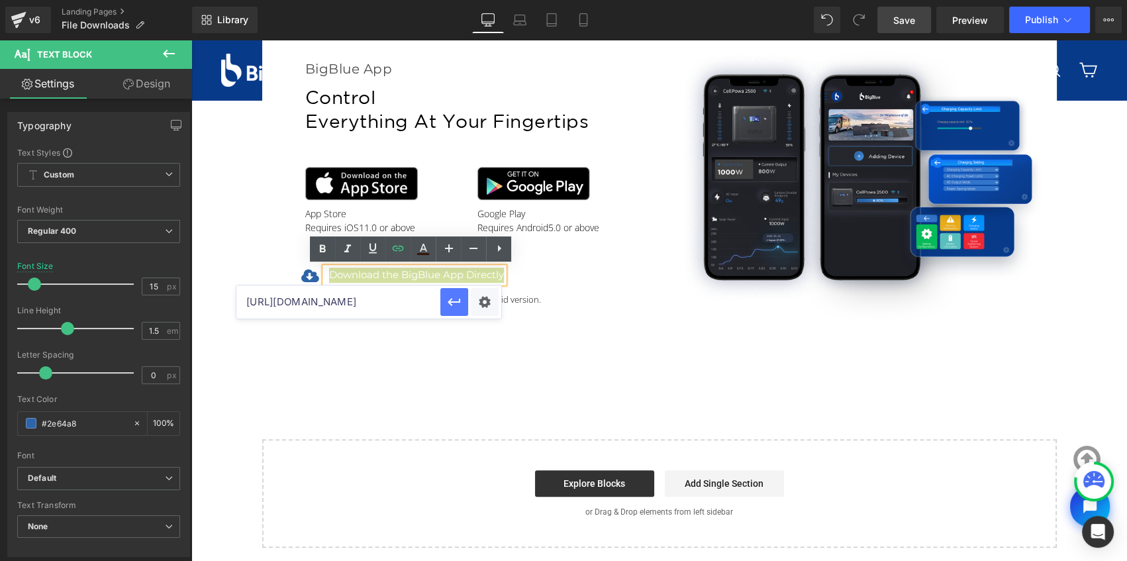
scroll to position [0, 0]
click at [455, 306] on icon "button" at bounding box center [454, 302] width 16 height 16
click at [904, 28] on link "Save" at bounding box center [904, 20] width 54 height 26
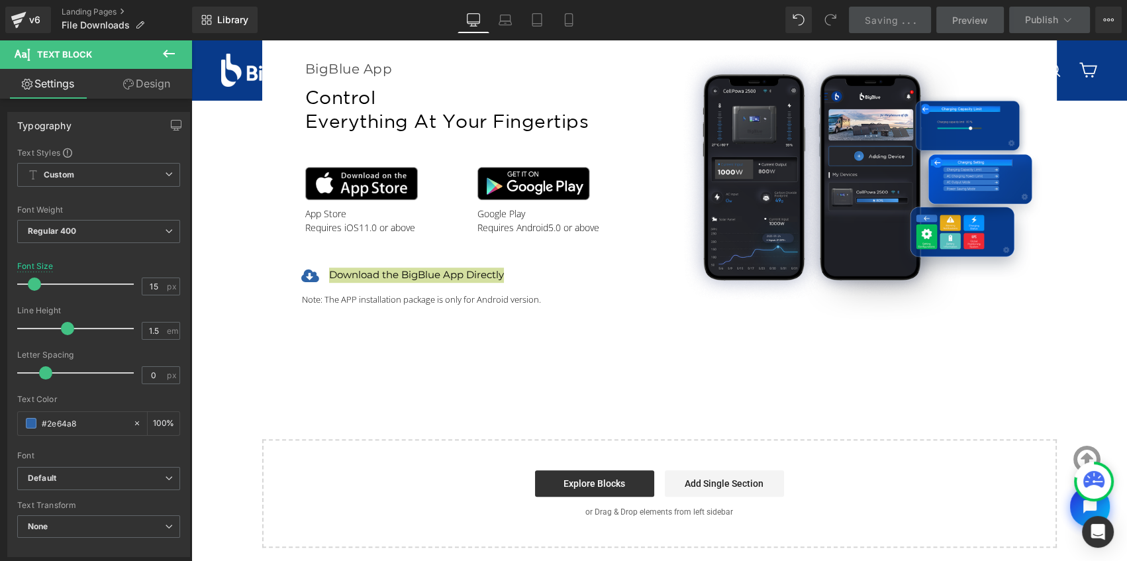
scroll to position [782, 0]
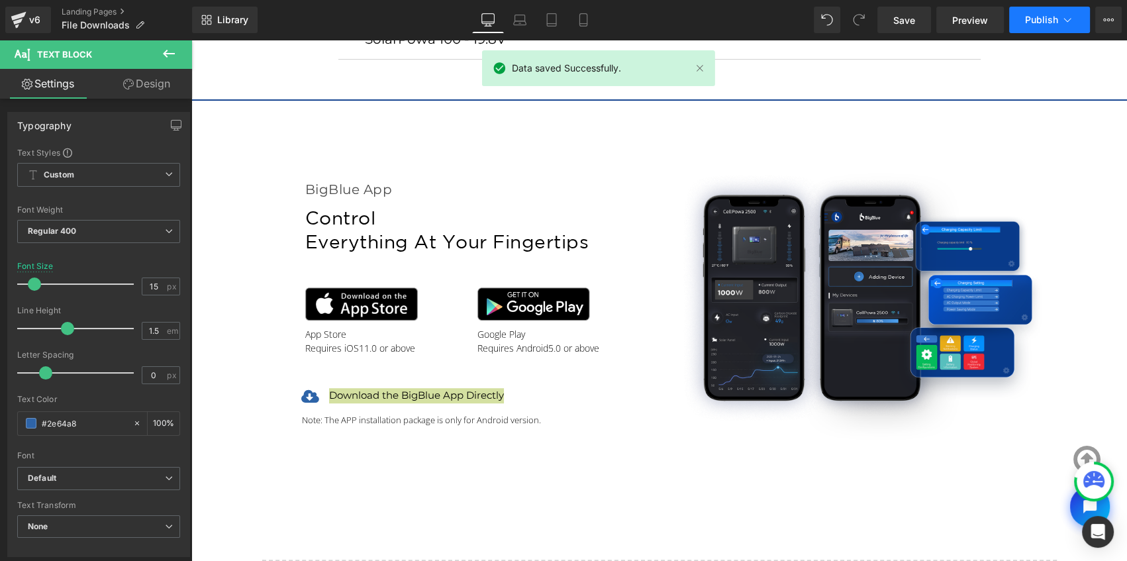
click at [1048, 23] on span "Publish" at bounding box center [1041, 20] width 33 height 11
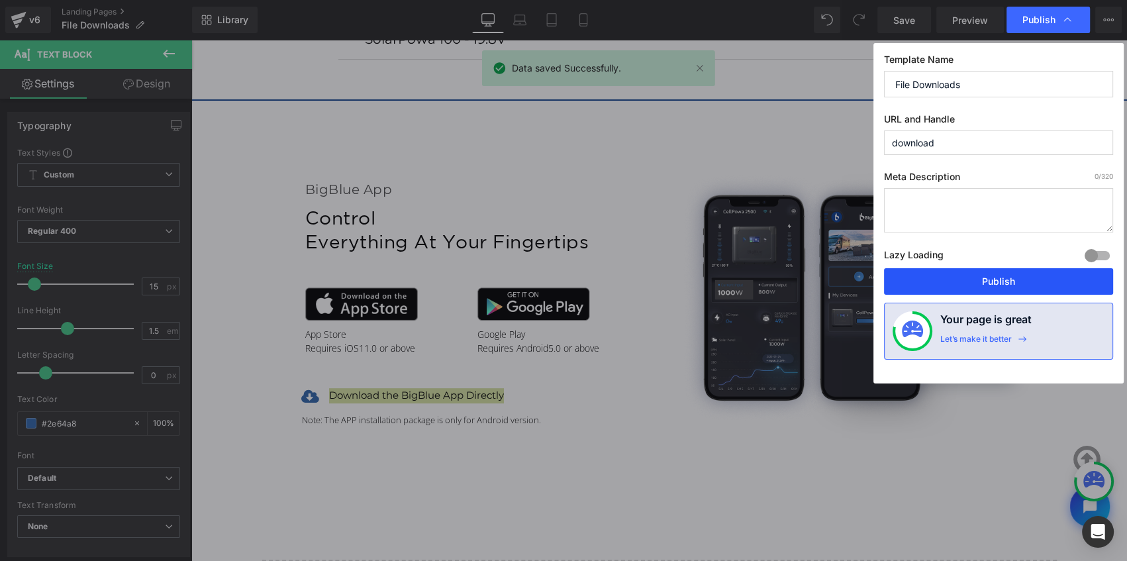
click at [995, 281] on button "Publish" at bounding box center [998, 281] width 229 height 26
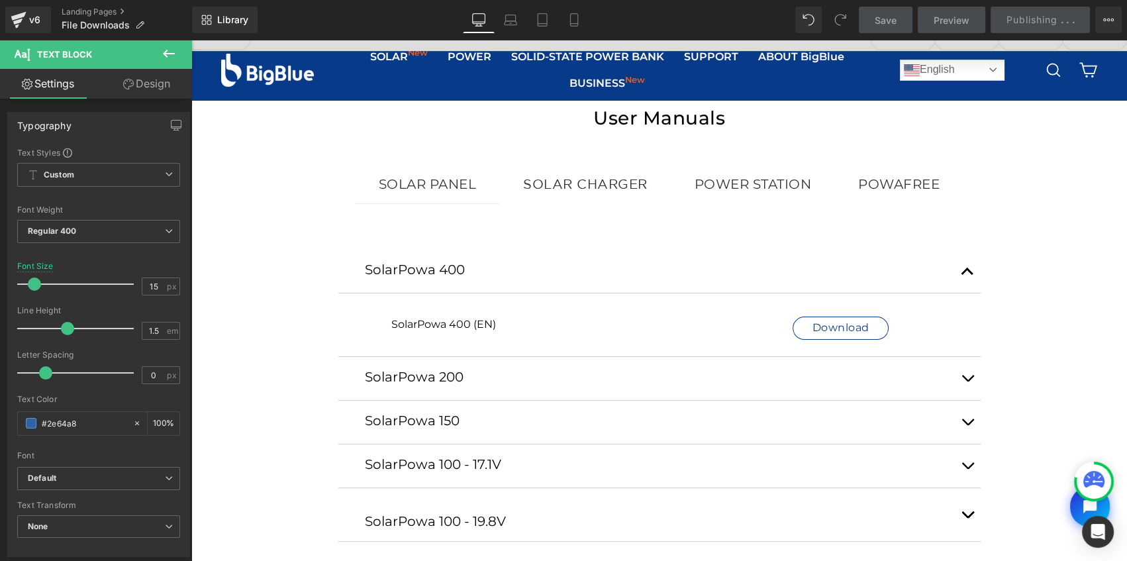
scroll to position [301, 0]
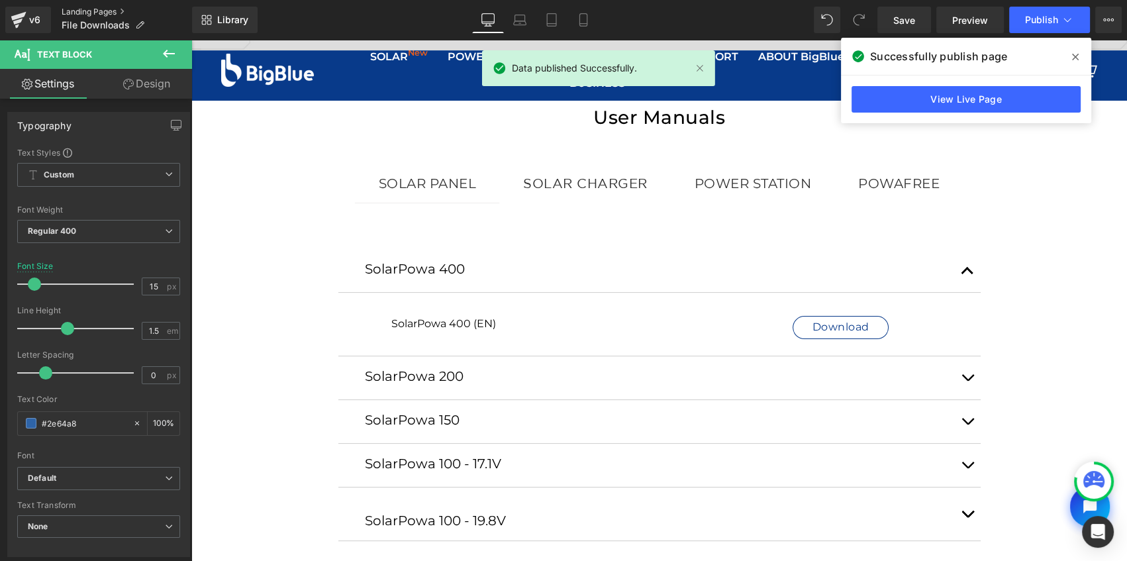
click at [101, 13] on link "Landing Pages" at bounding box center [127, 12] width 130 height 11
